Goal: Task Accomplishment & Management: Use online tool/utility

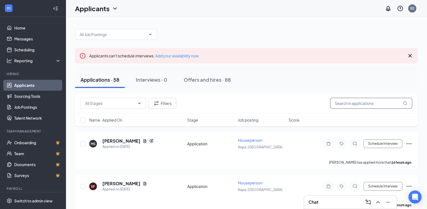
click at [355, 105] on input "text" at bounding box center [371, 103] width 82 height 11
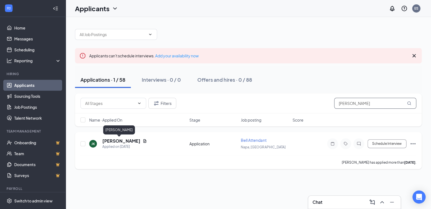
type input "[PERSON_NAME]"
click at [112, 140] on h5 "[PERSON_NAME]" at bounding box center [121, 141] width 38 height 6
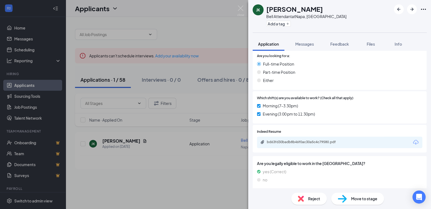
scroll to position [423, 0]
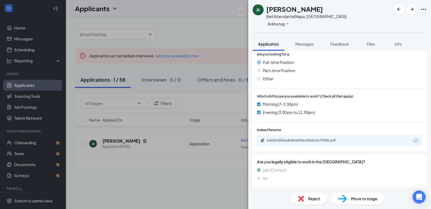
click at [318, 143] on div "bd63fd30badb8b46f0ac30a5c4c79580.pdf" at bounding box center [339, 140] width 165 height 11
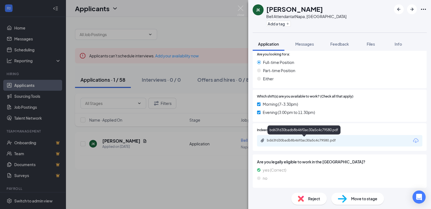
click at [317, 142] on div "bd63fd30badb8b46f0ac30a5c4c79580.pdf" at bounding box center [304, 140] width 89 height 5
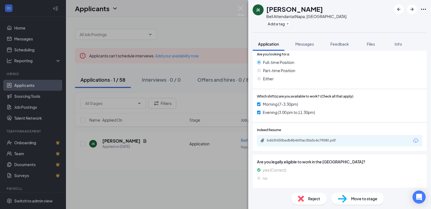
scroll to position [420, 0]
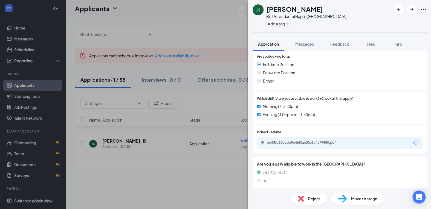
click at [196, 28] on div "[PERSON_NAME] [PERSON_NAME] [PERSON_NAME] Attendant at [GEOGRAPHIC_DATA], [GEOG…" at bounding box center [215, 104] width 431 height 209
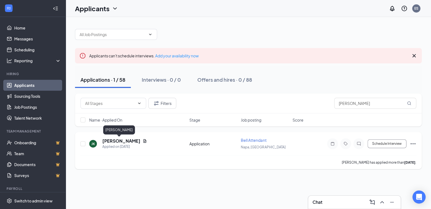
click at [109, 140] on h5 "[PERSON_NAME]" at bounding box center [121, 141] width 38 height 6
